Goal: Task Accomplishment & Management: Manage account settings

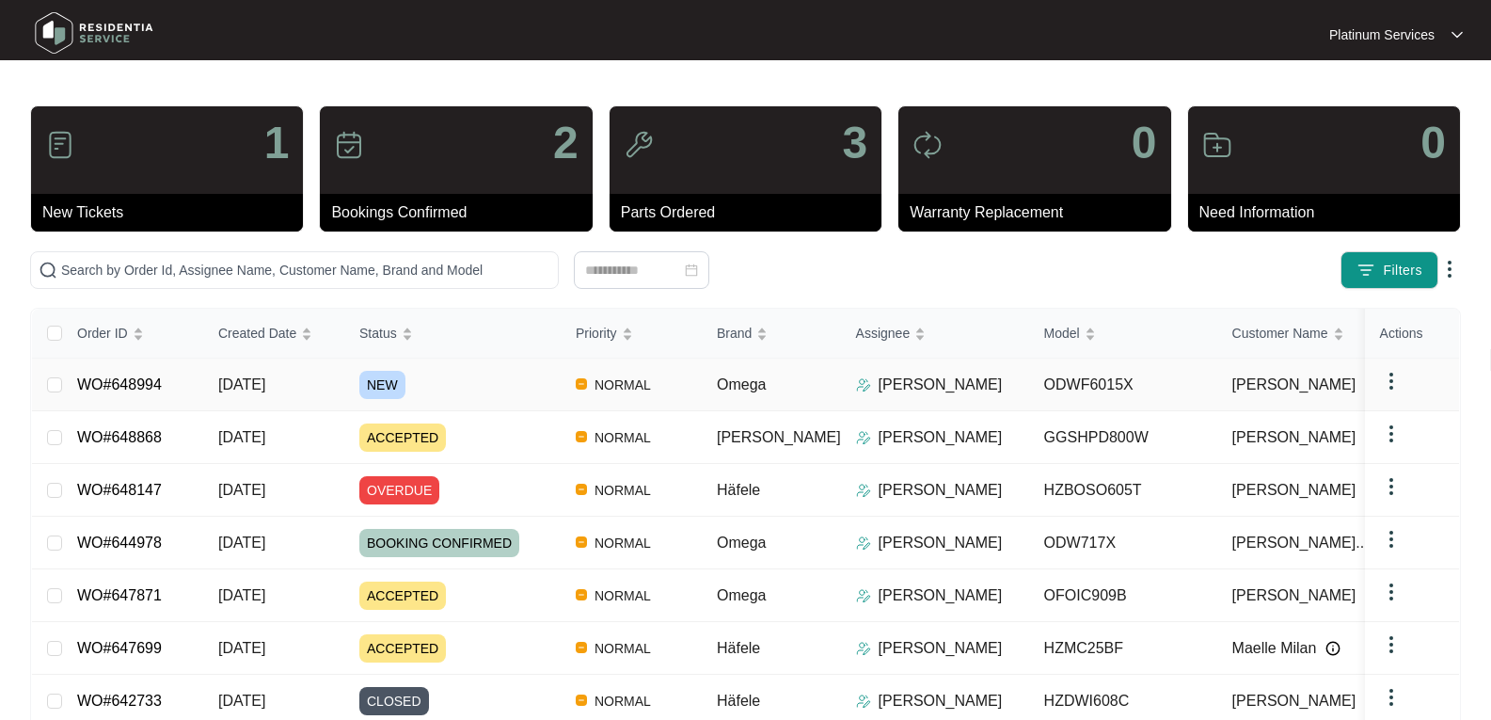
click at [375, 385] on span "NEW" at bounding box center [382, 385] width 46 height 28
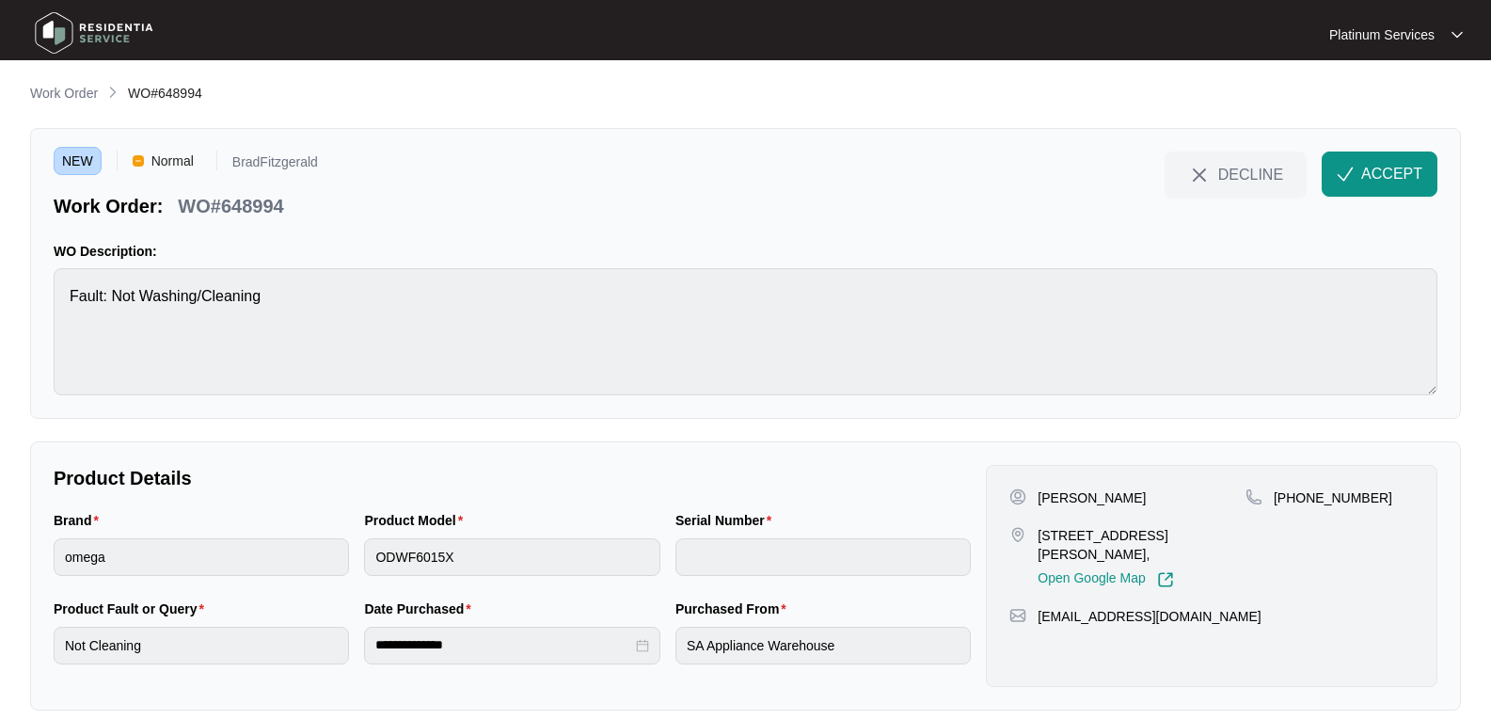
click at [1404, 141] on div "NEW Normal BradFitzgerald Work Order: WO#648994 DECLINE ACCEPT WO Description: …" at bounding box center [745, 273] width 1431 height 291
click at [1401, 167] on span "ACCEPT" at bounding box center [1391, 174] width 61 height 23
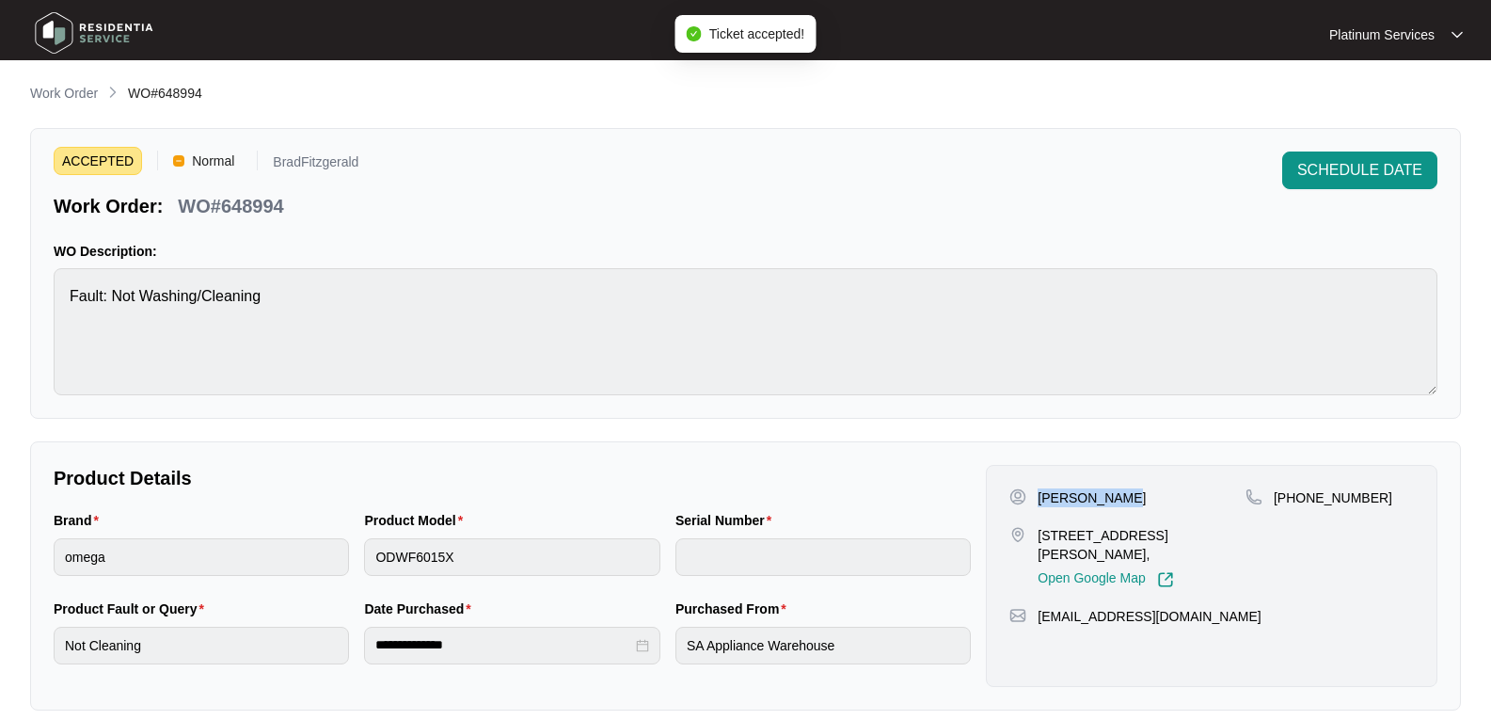
drag, startPoint x: 1134, startPoint y: 496, endPoint x: 1035, endPoint y: 494, distance: 99.7
click at [1035, 494] on div "[PERSON_NAME]" at bounding box center [1127, 497] width 236 height 19
copy p "[PERSON_NAME]"
click at [1130, 494] on div "[PERSON_NAME]" at bounding box center [1127, 497] width 236 height 19
drag, startPoint x: 1129, startPoint y: 494, endPoint x: 1034, endPoint y: 494, distance: 95.0
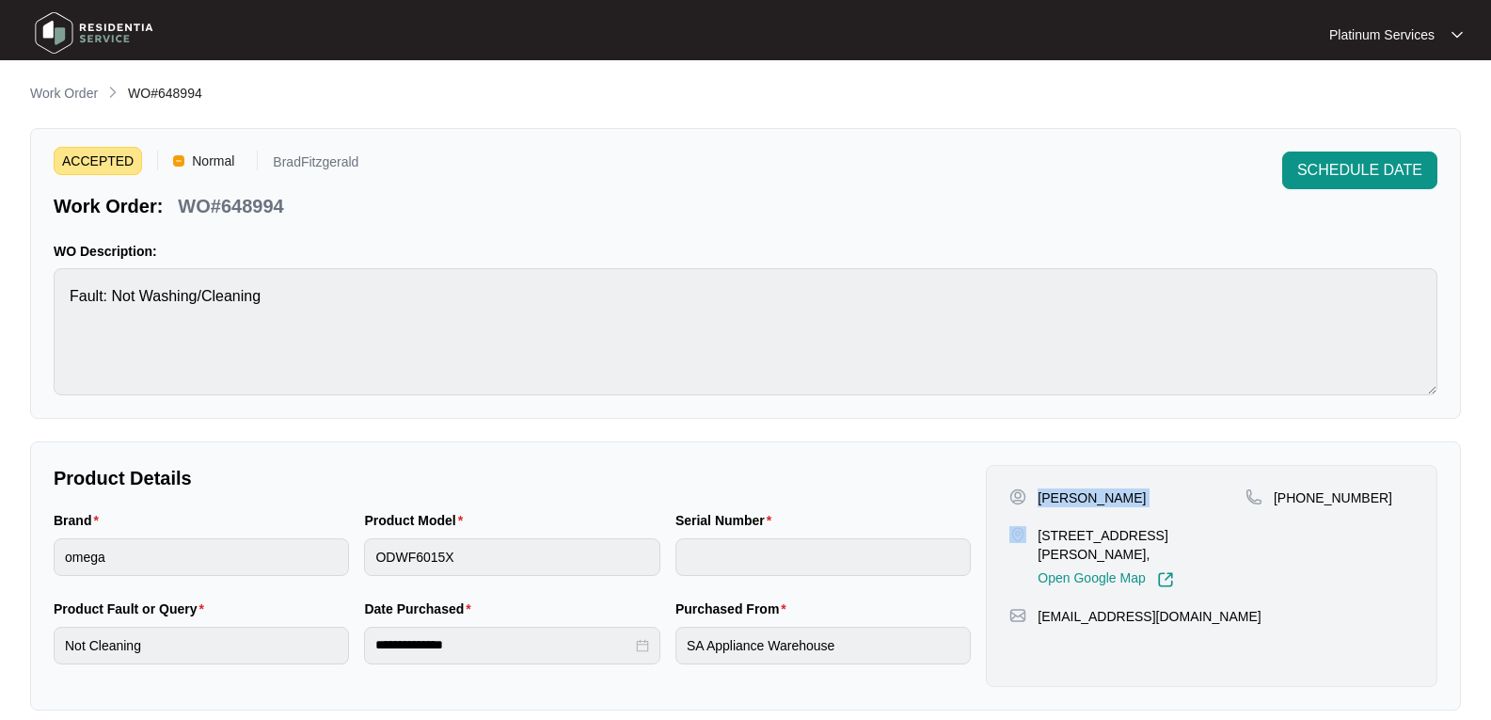
click at [1034, 494] on div "[PERSON_NAME]" at bounding box center [1127, 497] width 236 height 19
drag, startPoint x: 1165, startPoint y: 560, endPoint x: 1039, endPoint y: 536, distance: 128.2
click at [1039, 536] on p "[STREET_ADDRESS][PERSON_NAME]," at bounding box center [1142, 545] width 208 height 38
copy p "[STREET_ADDRESS][PERSON_NAME],"
drag, startPoint x: 1181, startPoint y: 641, endPoint x: 1038, endPoint y: 621, distance: 144.3
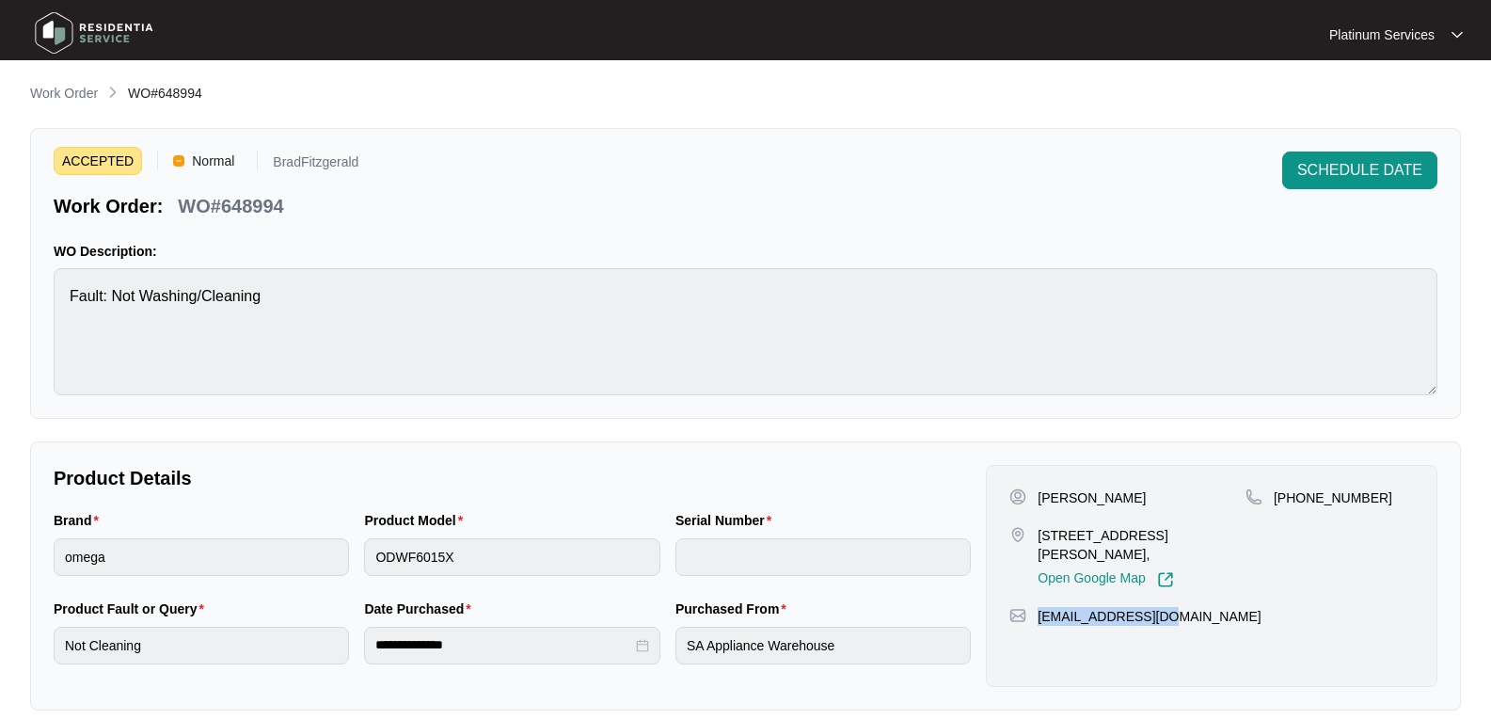
click at [1038, 621] on div "[PERSON_NAME] [STREET_ADDRESS][PERSON_NAME], Open Google Map [PHONE_NUMBER] [EM…" at bounding box center [1212, 576] width 452 height 222
copy p "[EMAIL_ADDRESS][DOMAIN_NAME]"
drag, startPoint x: 1422, startPoint y: 501, endPoint x: 939, endPoint y: 455, distance: 485.7
click at [1272, 501] on div "[PERSON_NAME] [STREET_ADDRESS][PERSON_NAME], Open Google Map [PHONE_NUMBER] [EM…" at bounding box center [1212, 576] width 452 height 222
copy p "[PHONE_NUMBER]"
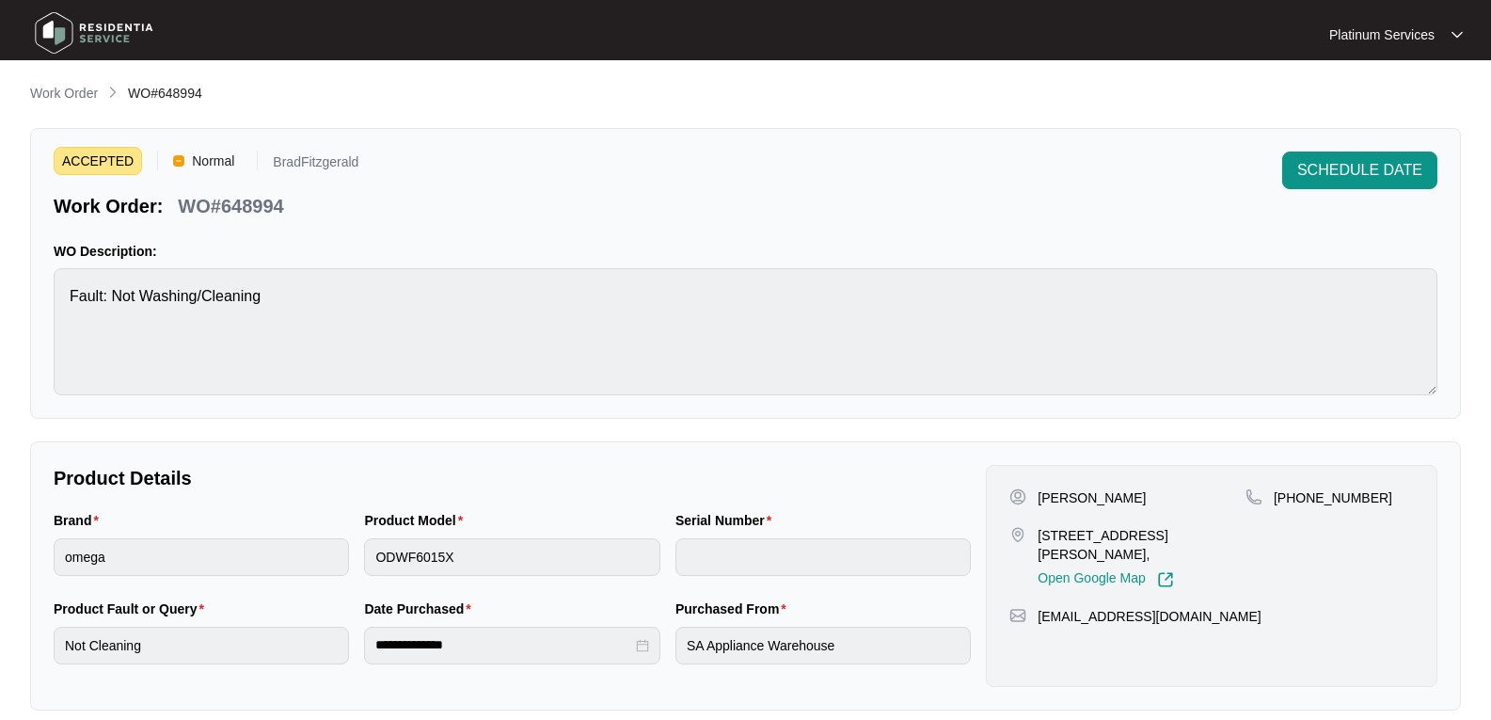
click at [50, 303] on div "ACCEPTED Normal BradFitzgerald Work Order: WO#648994 SCHEDULE DATE WO Descripti…" at bounding box center [745, 273] width 1431 height 291
click at [276, 207] on p "WO#648994" at bounding box center [230, 206] width 105 height 26
drag, startPoint x: 276, startPoint y: 207, endPoint x: 28, endPoint y: 200, distance: 247.5
click at [275, 207] on p "WO#648994" at bounding box center [230, 206] width 105 height 26
copy p "648994"
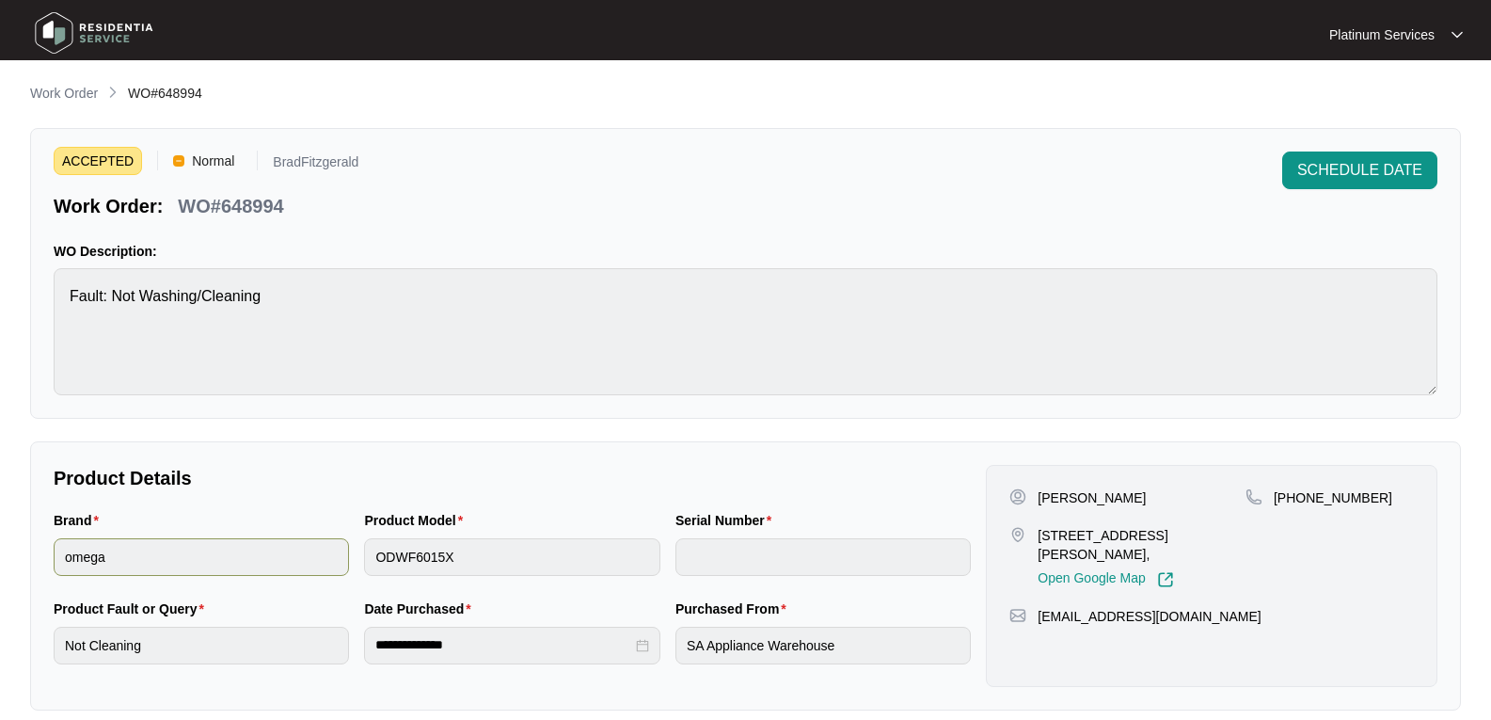
click at [166, 543] on div "Brand omega Product Model ODWF6015X Serial Number" at bounding box center [512, 554] width 932 height 88
click at [119, 21] on img at bounding box center [94, 33] width 132 height 56
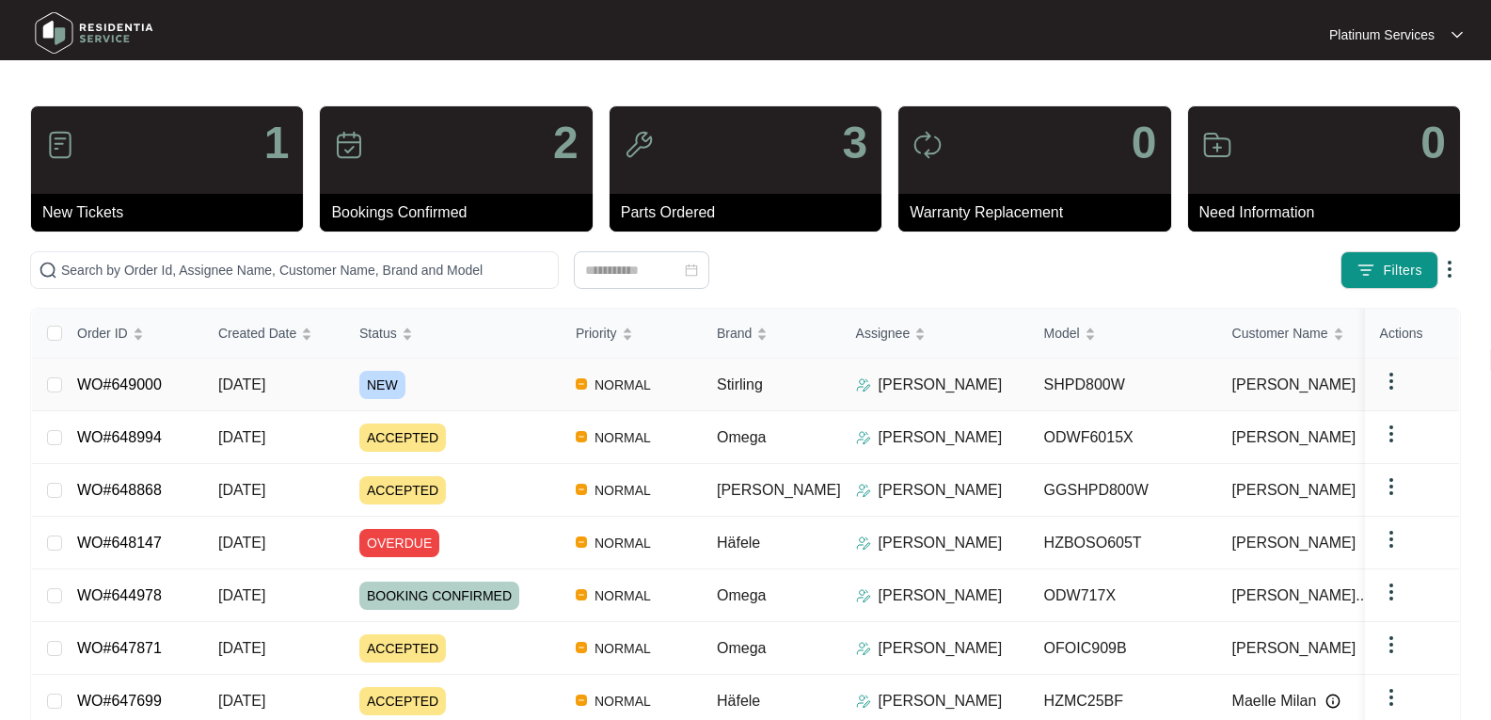
click at [385, 386] on span "NEW" at bounding box center [382, 385] width 46 height 28
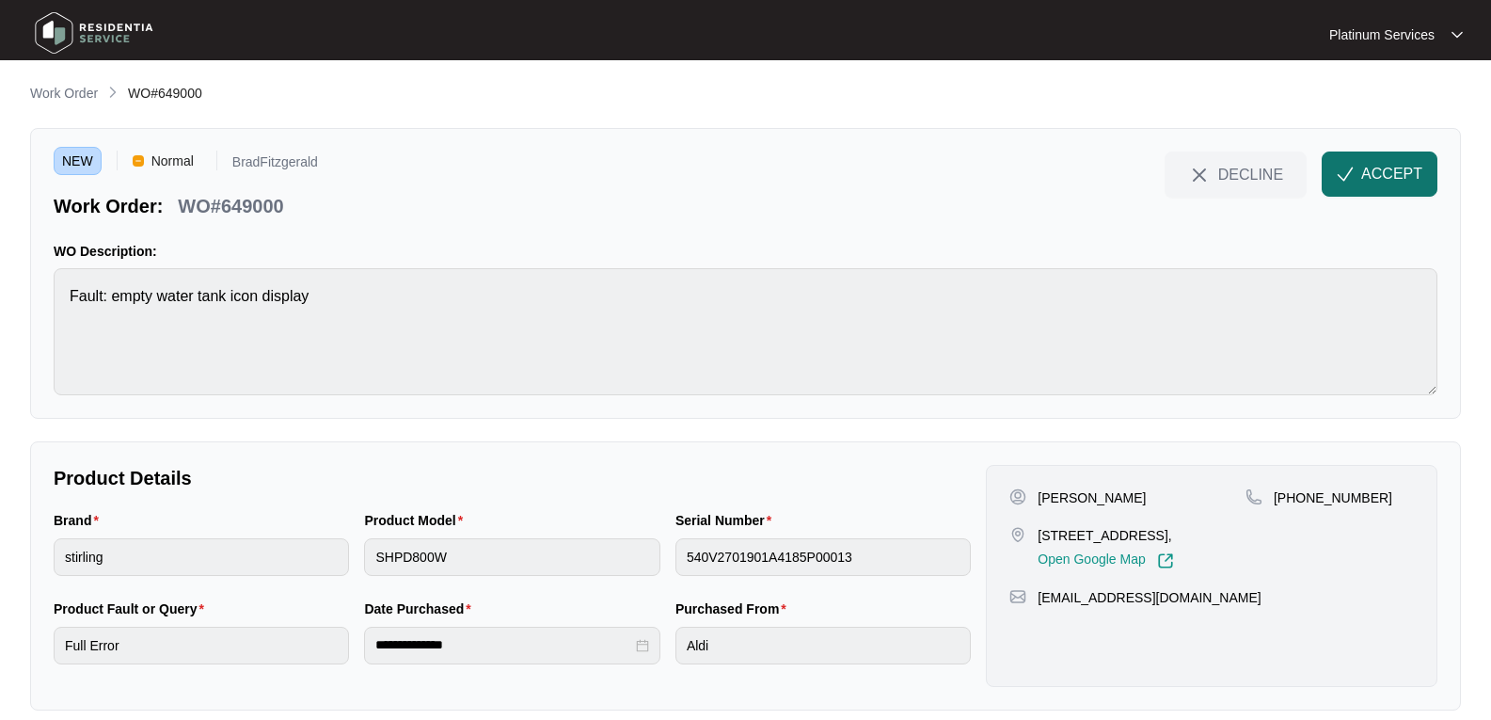
click at [1419, 170] on span "ACCEPT" at bounding box center [1391, 174] width 61 height 23
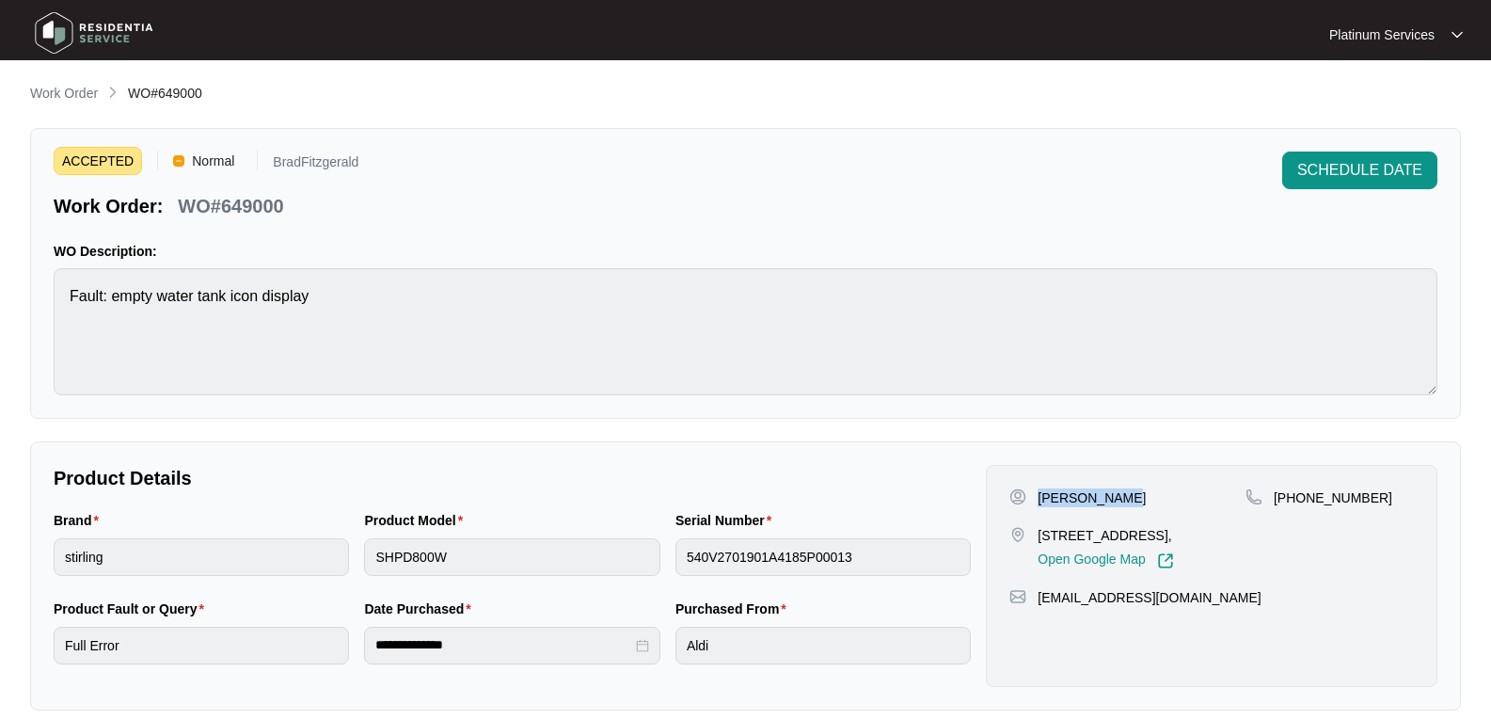
click at [1039, 499] on div "[PERSON_NAME]" at bounding box center [1127, 497] width 236 height 19
copy p "[PERSON_NAME]"
drag, startPoint x: 1147, startPoint y: 502, endPoint x: 1132, endPoint y: 502, distance: 15.1
click at [1147, 502] on div "[PERSON_NAME]" at bounding box center [1127, 497] width 236 height 19
drag, startPoint x: 1142, startPoint y: 498, endPoint x: 1036, endPoint y: 498, distance: 106.3
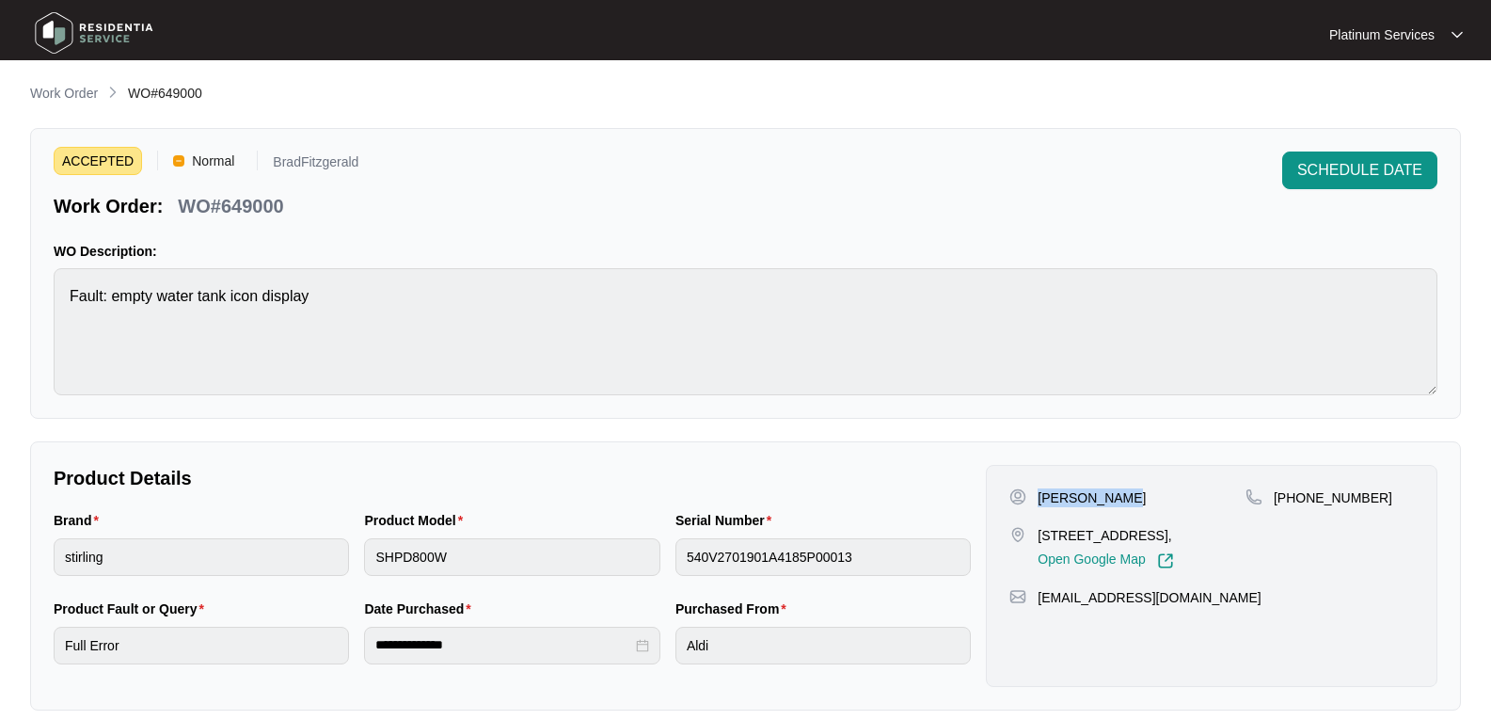
click at [1036, 498] on div "[PERSON_NAME]" at bounding box center [1127, 497] width 236 height 19
copy p "[PERSON_NAME]"
drag, startPoint x: 1096, startPoint y: 547, endPoint x: 1034, endPoint y: 535, distance: 63.3
click at [1034, 535] on div "[STREET_ADDRESS], Open Google Map" at bounding box center [1127, 547] width 236 height 43
copy p "[STREET_ADDRESS],"
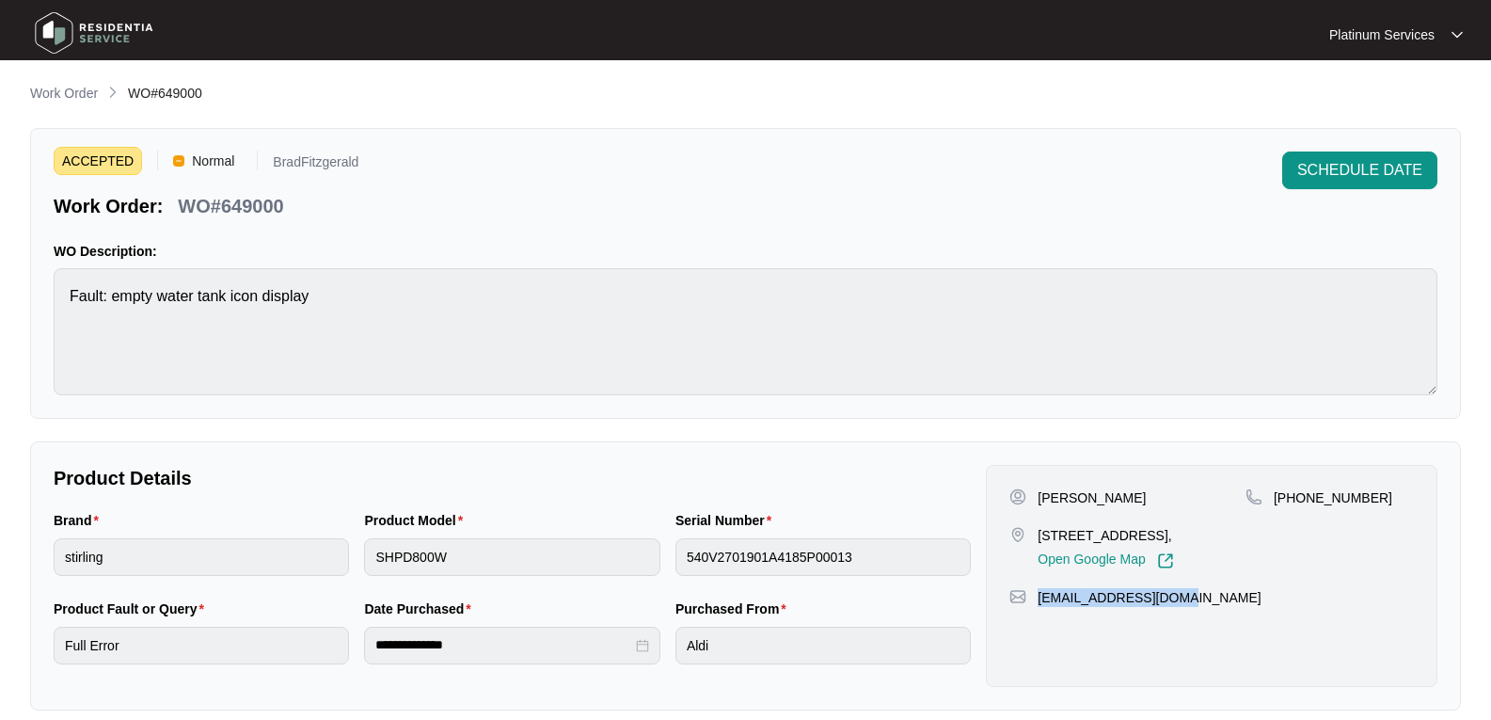
drag, startPoint x: 1208, startPoint y: 611, endPoint x: 28, endPoint y: 476, distance: 1187.3
click at [1036, 607] on div "[EMAIL_ADDRESS][DOMAIN_NAME]" at bounding box center [1211, 597] width 405 height 19
copy p "[EMAIL_ADDRESS][DOMAIN_NAME]"
drag, startPoint x: 1388, startPoint y: 502, endPoint x: 1269, endPoint y: 501, distance: 118.5
click at [1269, 501] on div "[PHONE_NUMBER]" at bounding box center [1330, 497] width 168 height 19
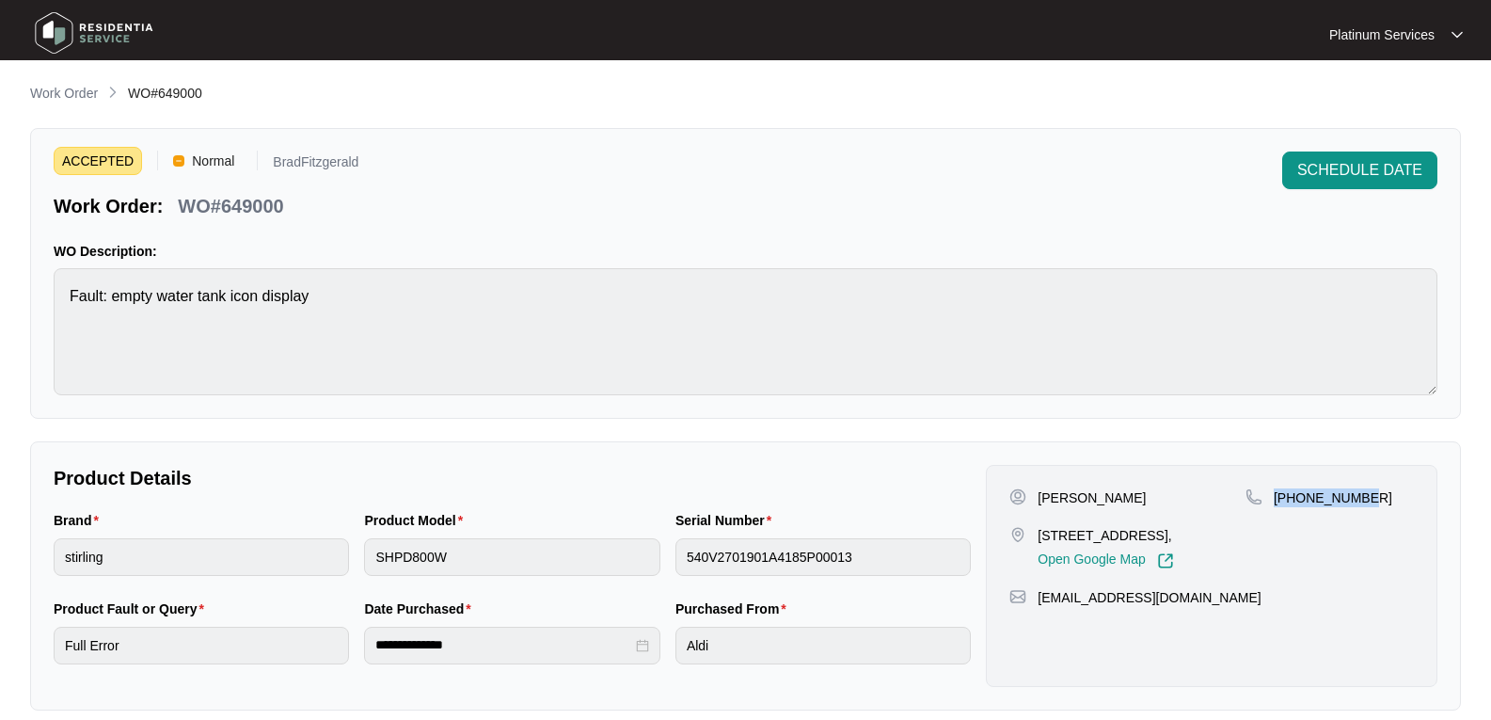
copy p "[PHONE_NUMBER]"
click at [40, 298] on div "ACCEPTED Normal BradFitzgerald Work Order: WO#649000 SCHEDULE DATE WO Descripti…" at bounding box center [745, 273] width 1431 height 291
click at [266, 554] on div "Brand stirling Product Model SHPD800W Serial Number 540V2701901A4185P00013" at bounding box center [512, 554] width 932 height 88
click at [0, 297] on html "**********" at bounding box center [745, 623] width 1491 height 1247
click at [264, 194] on p "WO#649000" at bounding box center [230, 206] width 105 height 26
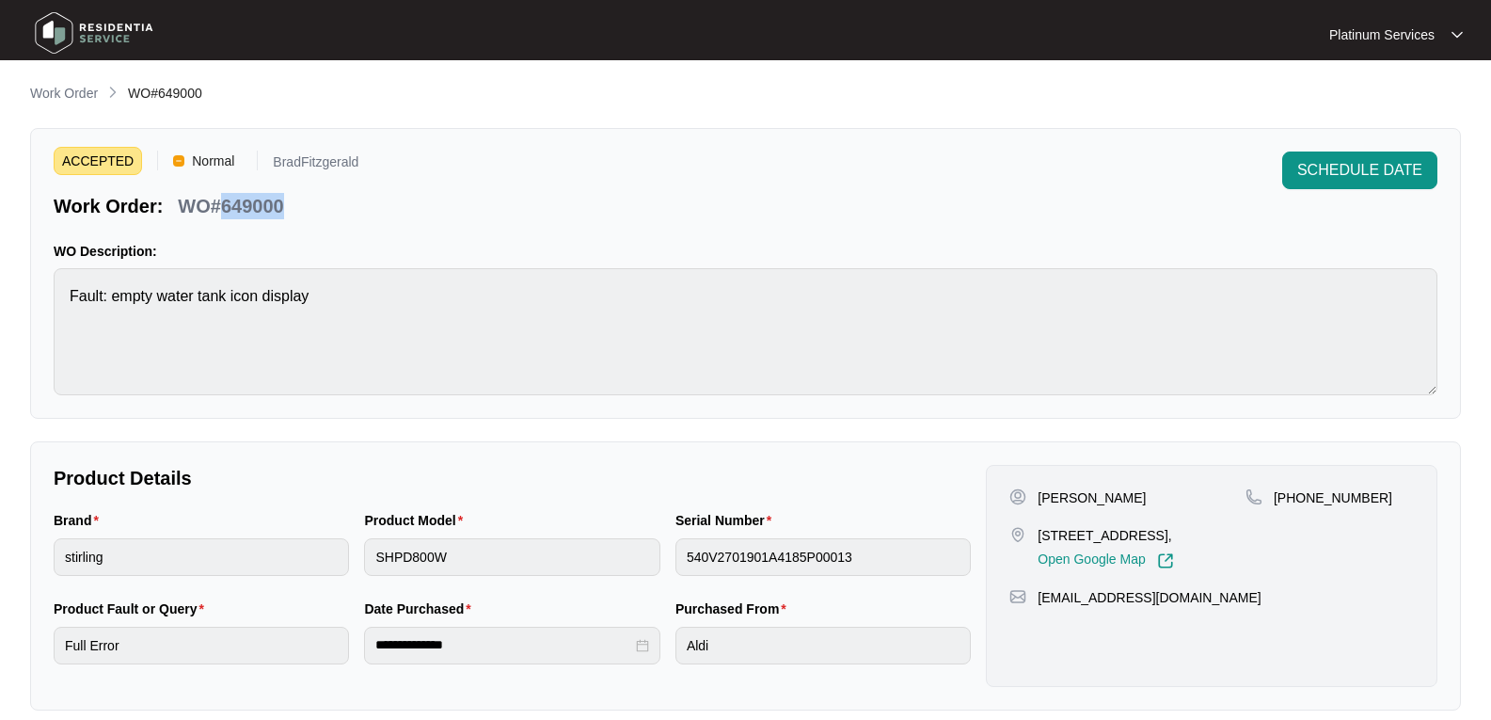
click at [264, 194] on p "WO#649000" at bounding box center [230, 206] width 105 height 26
drag, startPoint x: 70, startPoint y: 29, endPoint x: 87, endPoint y: 59, distance: 34.5
click at [70, 29] on img at bounding box center [94, 33] width 132 height 56
